Goal: Navigation & Orientation: Find specific page/section

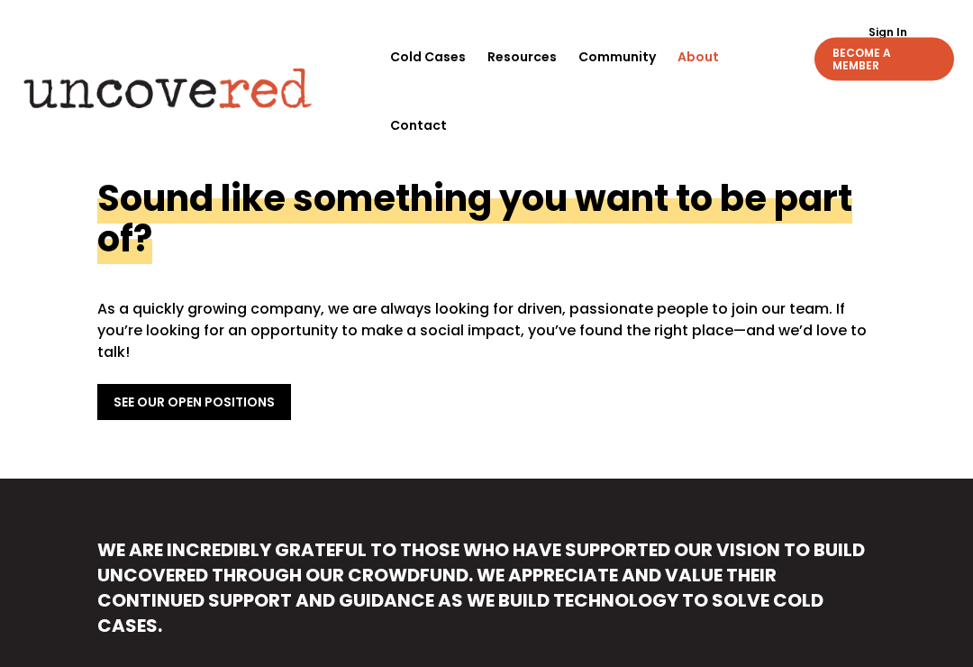
scroll to position [691, 0]
click at [230, 385] on link "See Our Open Positions" at bounding box center [194, 402] width 194 height 36
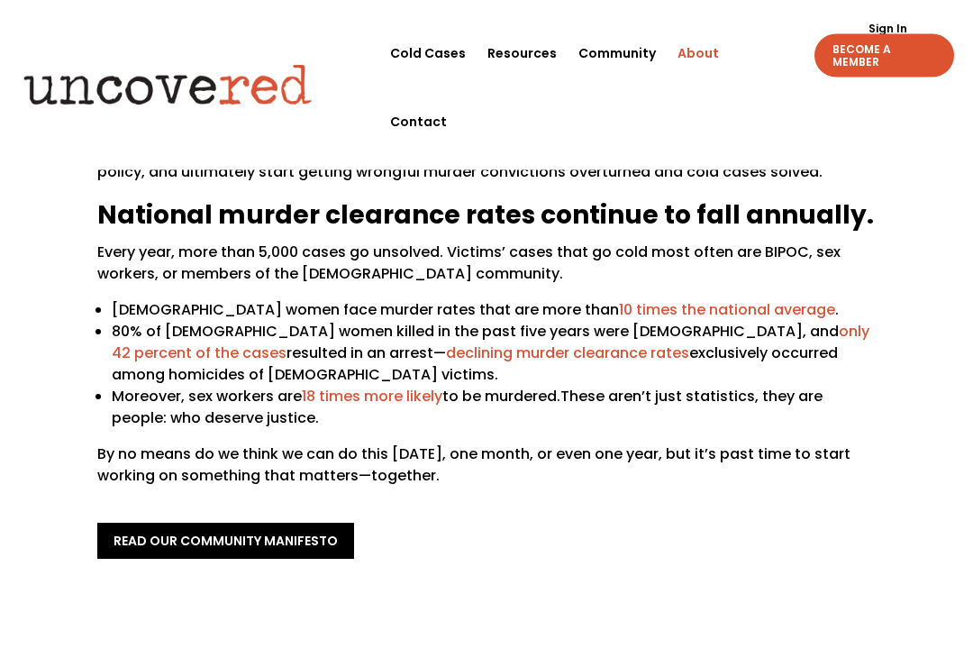
scroll to position [185, 0]
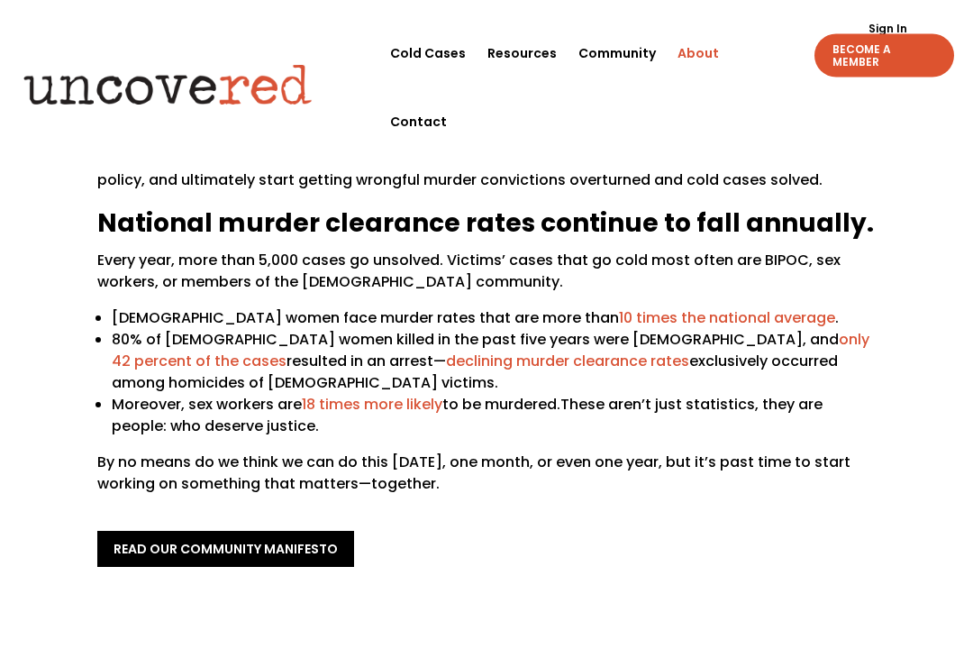
click at [616, 52] on link "Community" at bounding box center [616, 53] width 77 height 68
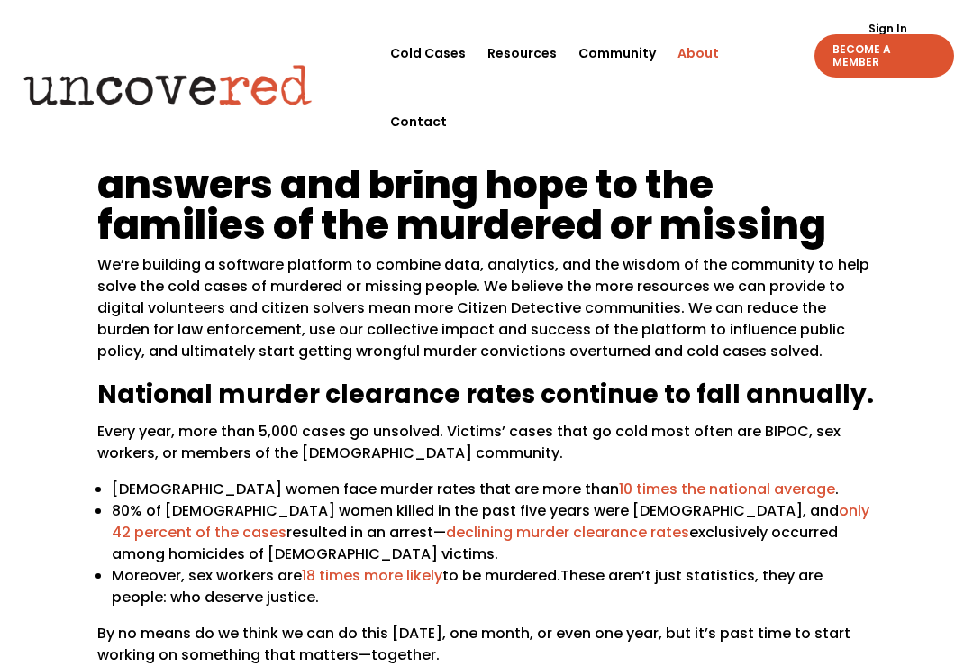
scroll to position [0, 0]
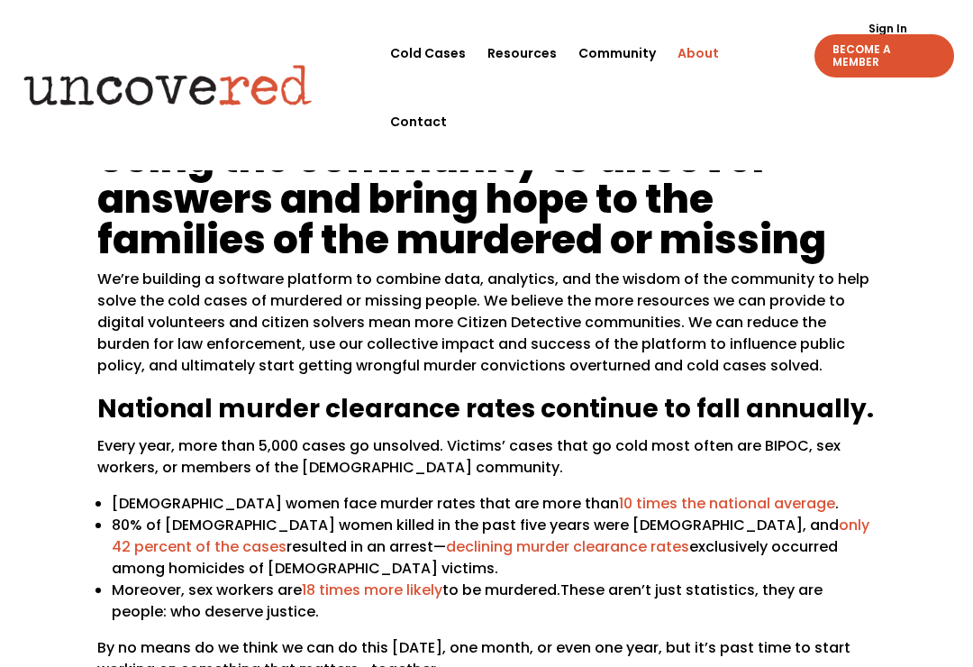
click at [516, 61] on link "Resources" at bounding box center [521, 53] width 69 height 68
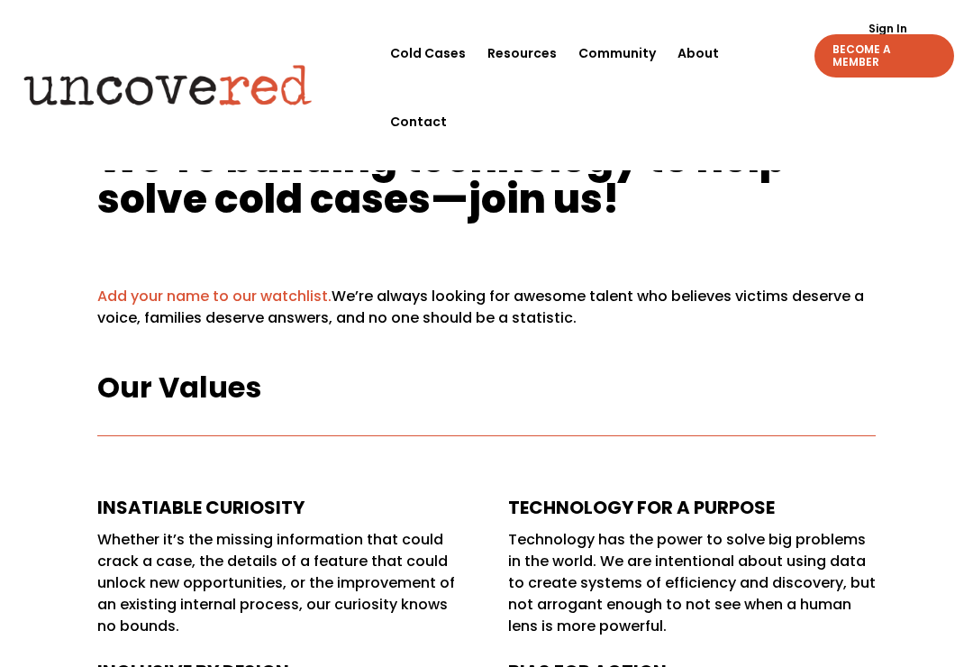
click at [536, 176] on span "e’re building technology to help solve cold cases—join us!" at bounding box center [441, 178] width 688 height 95
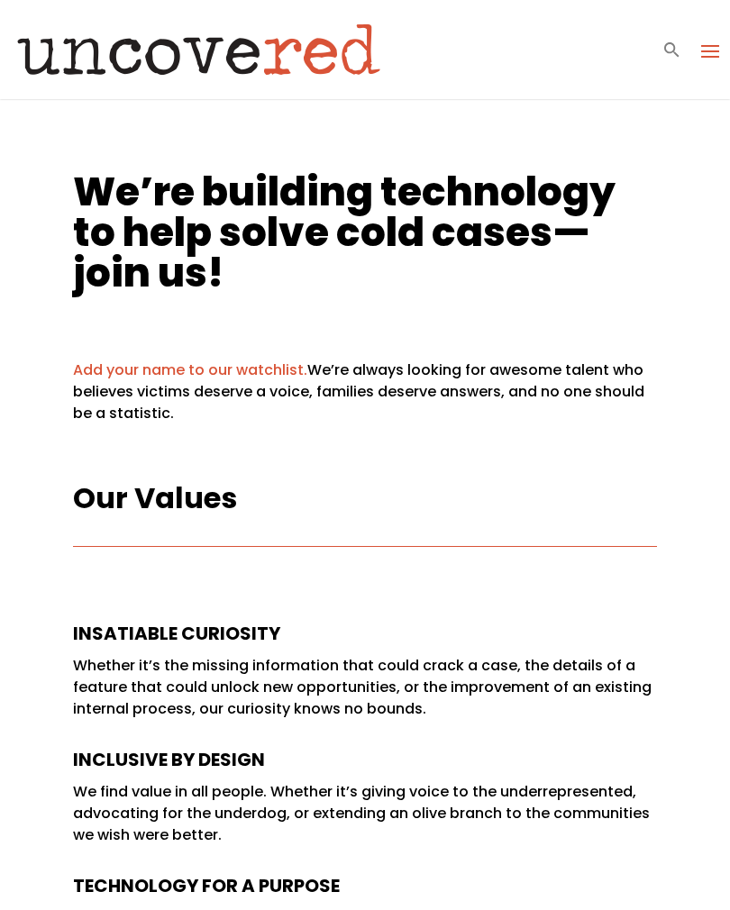
click at [222, 374] on link "Add your name to our watchlist." at bounding box center [190, 369] width 234 height 21
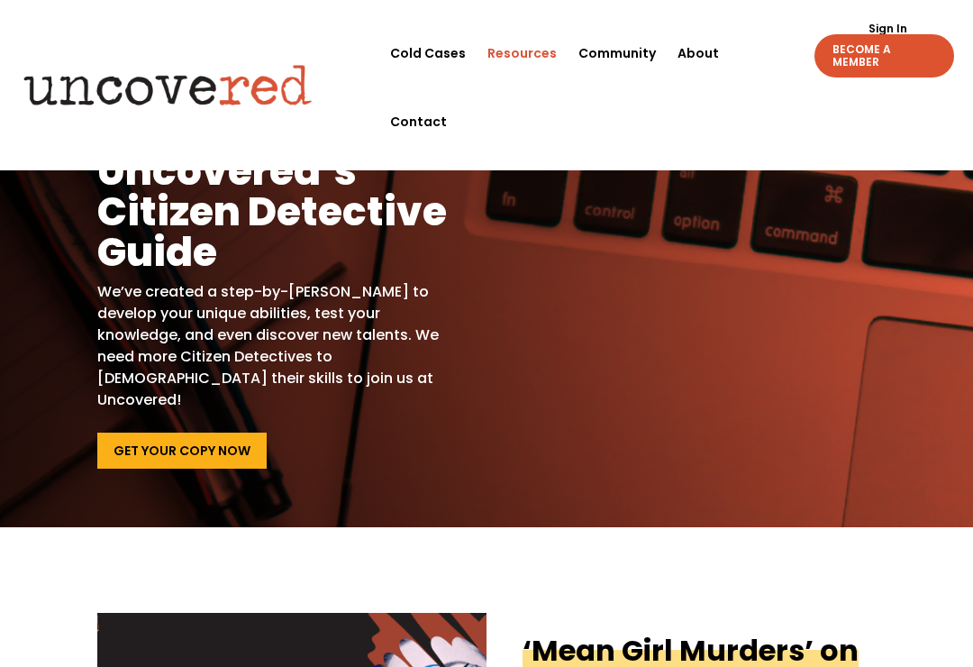
scroll to position [93, 0]
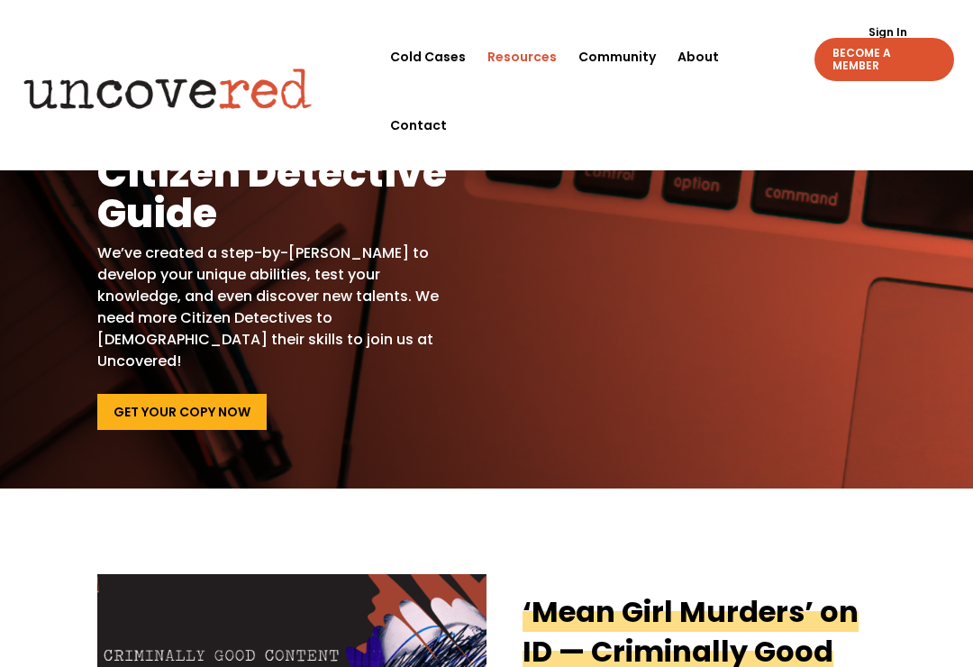
click at [215, 394] on link "Get Your Copy Now" at bounding box center [181, 412] width 169 height 36
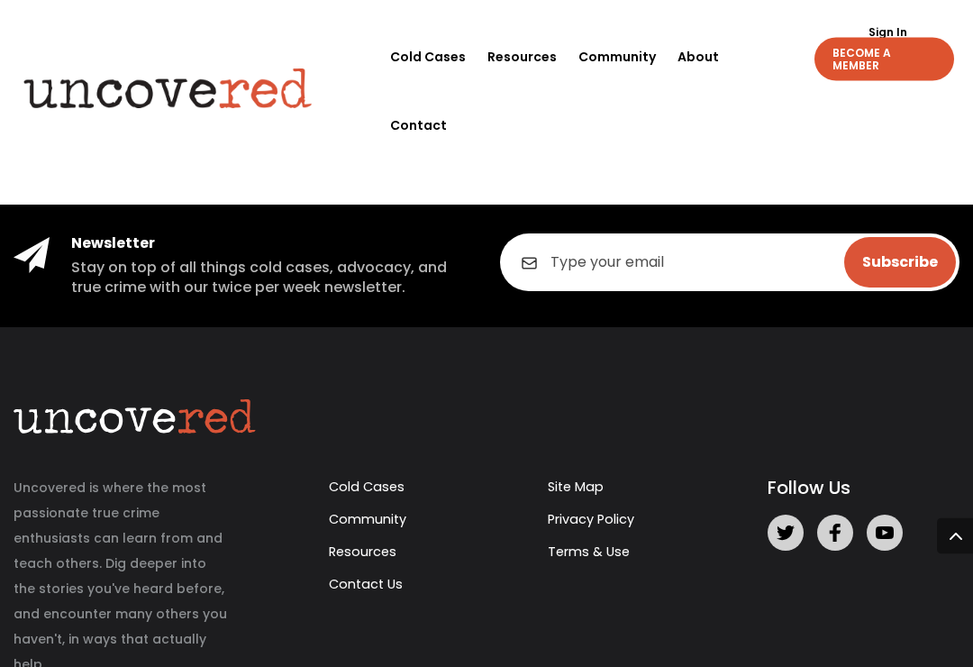
scroll to position [1103, 0]
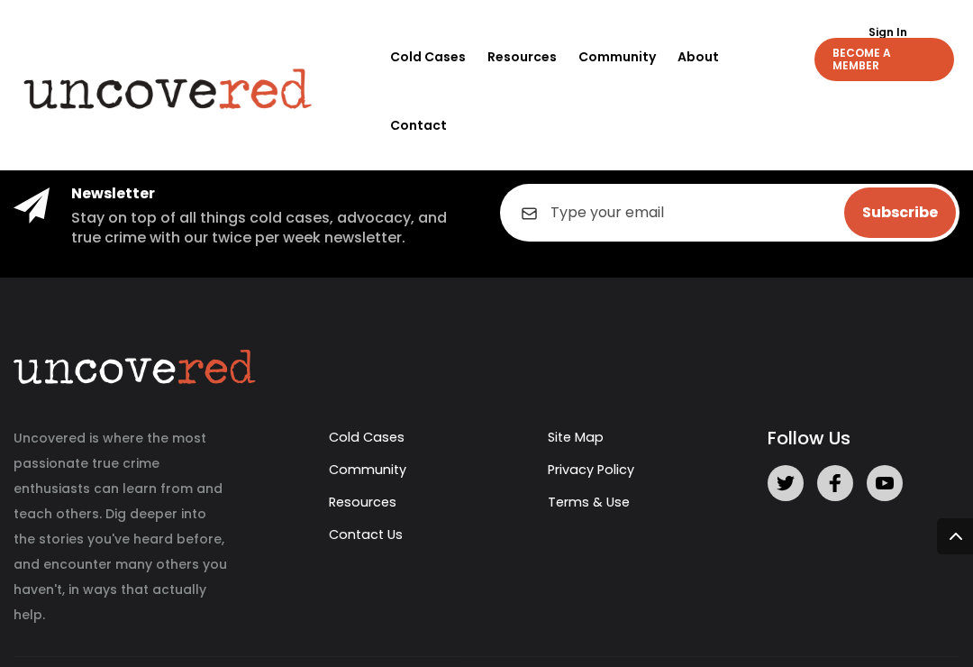
click at [368, 428] on link "Cold Cases" at bounding box center [367, 437] width 76 height 18
